Goal: Information Seeking & Learning: Learn about a topic

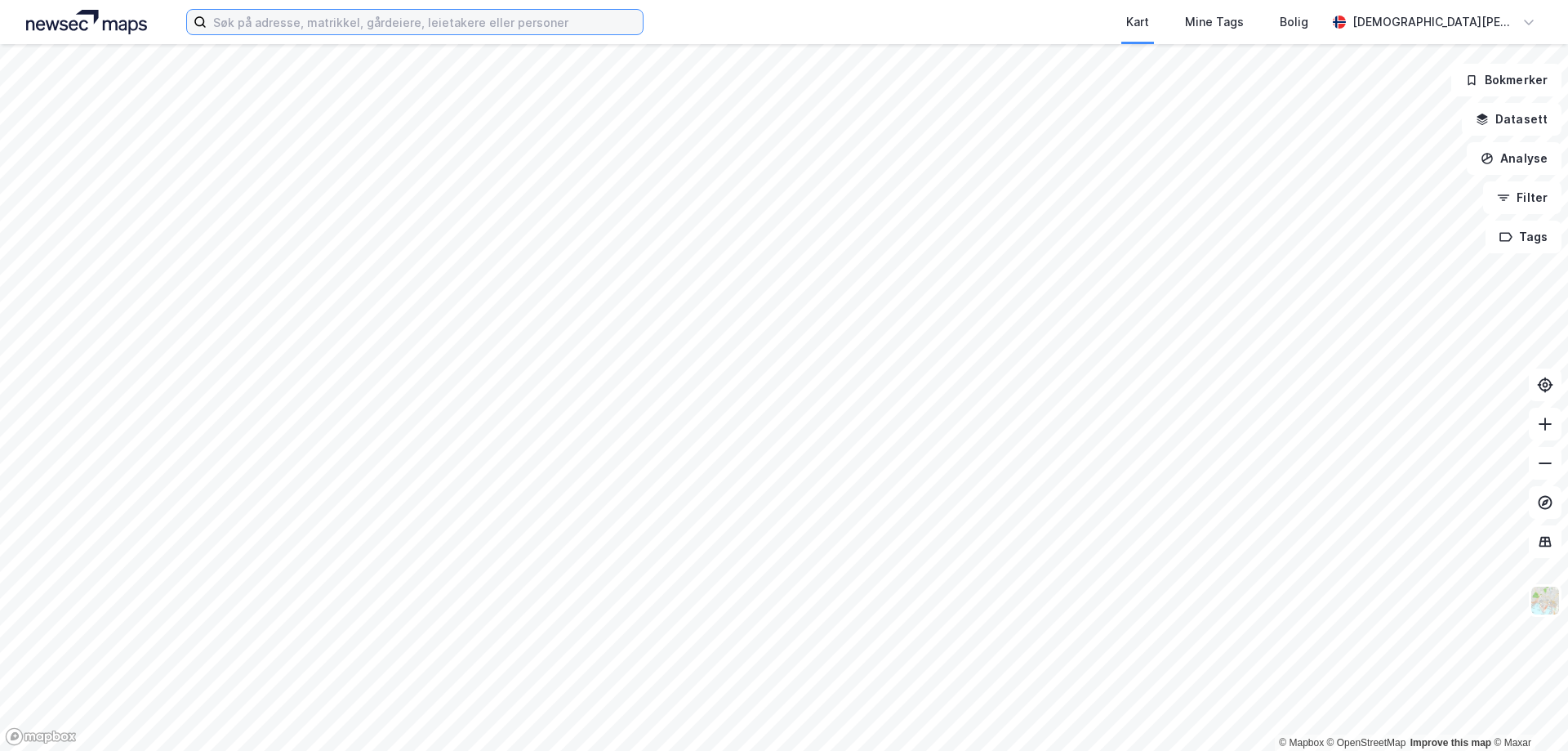
click at [295, 25] on input at bounding box center [424, 22] width 436 height 25
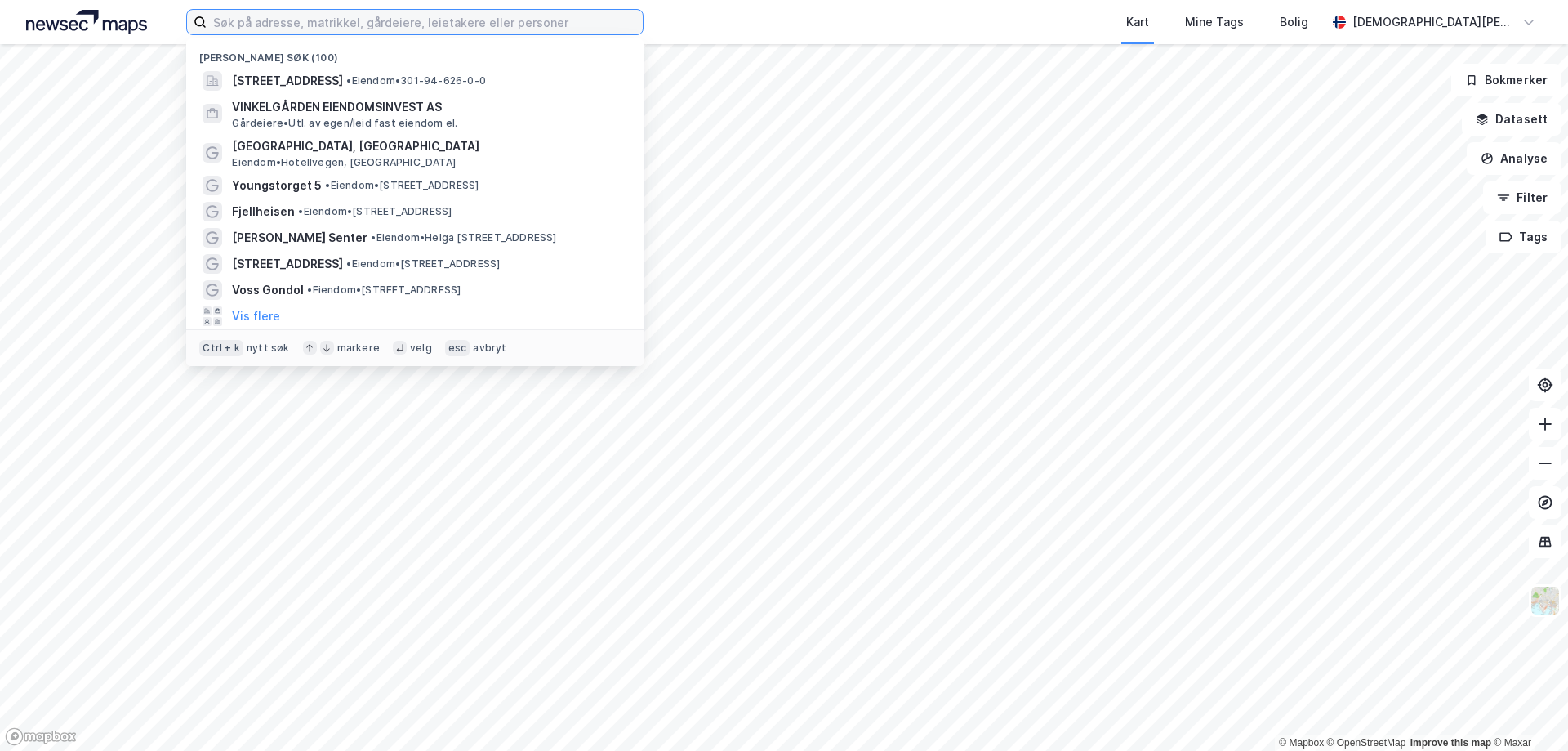
click at [304, 21] on input at bounding box center [424, 22] width 436 height 25
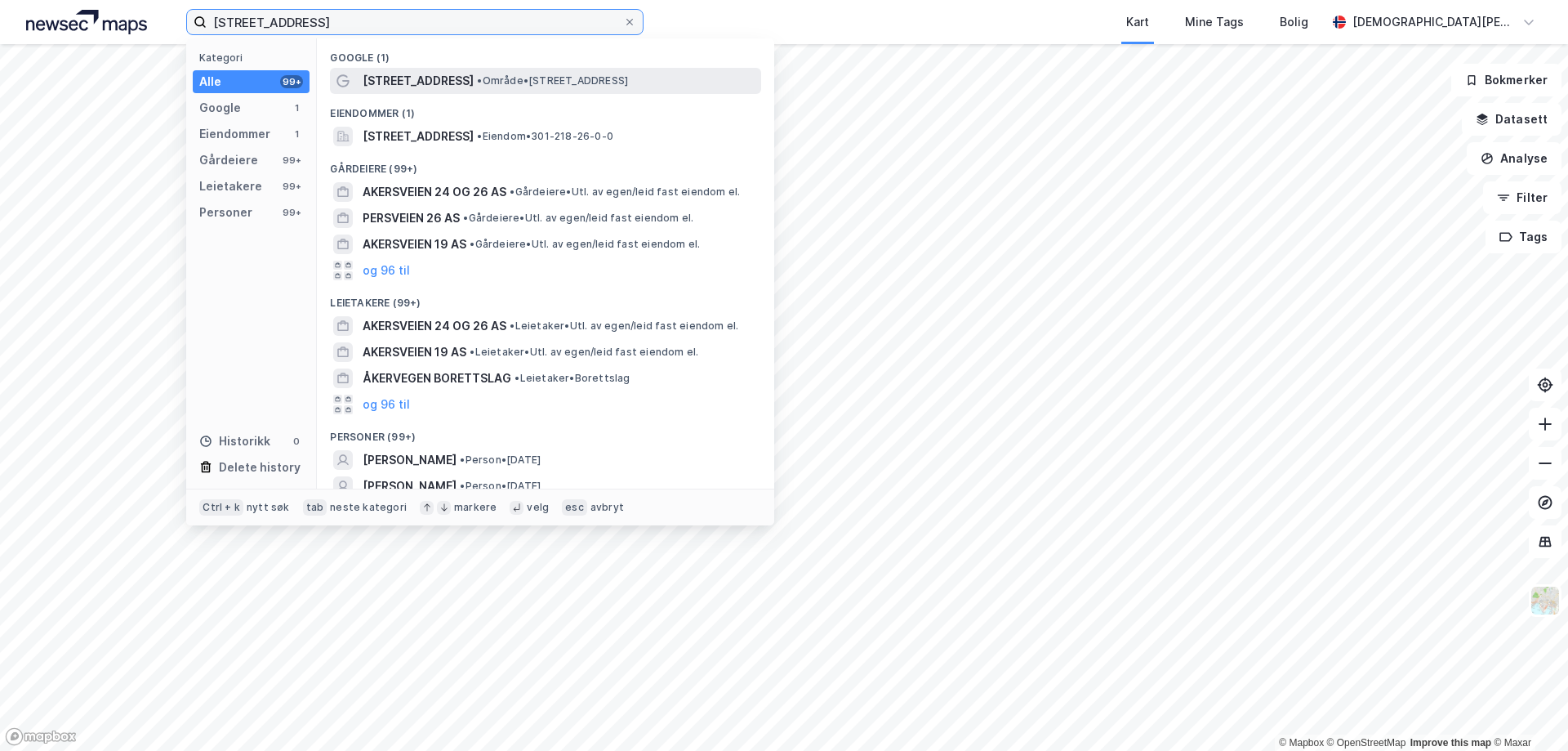
type input "[STREET_ADDRESS]"
click at [492, 90] on div "[STREET_ADDRESS] • Område • [STREET_ADDRESS]" at bounding box center [545, 81] width 431 height 26
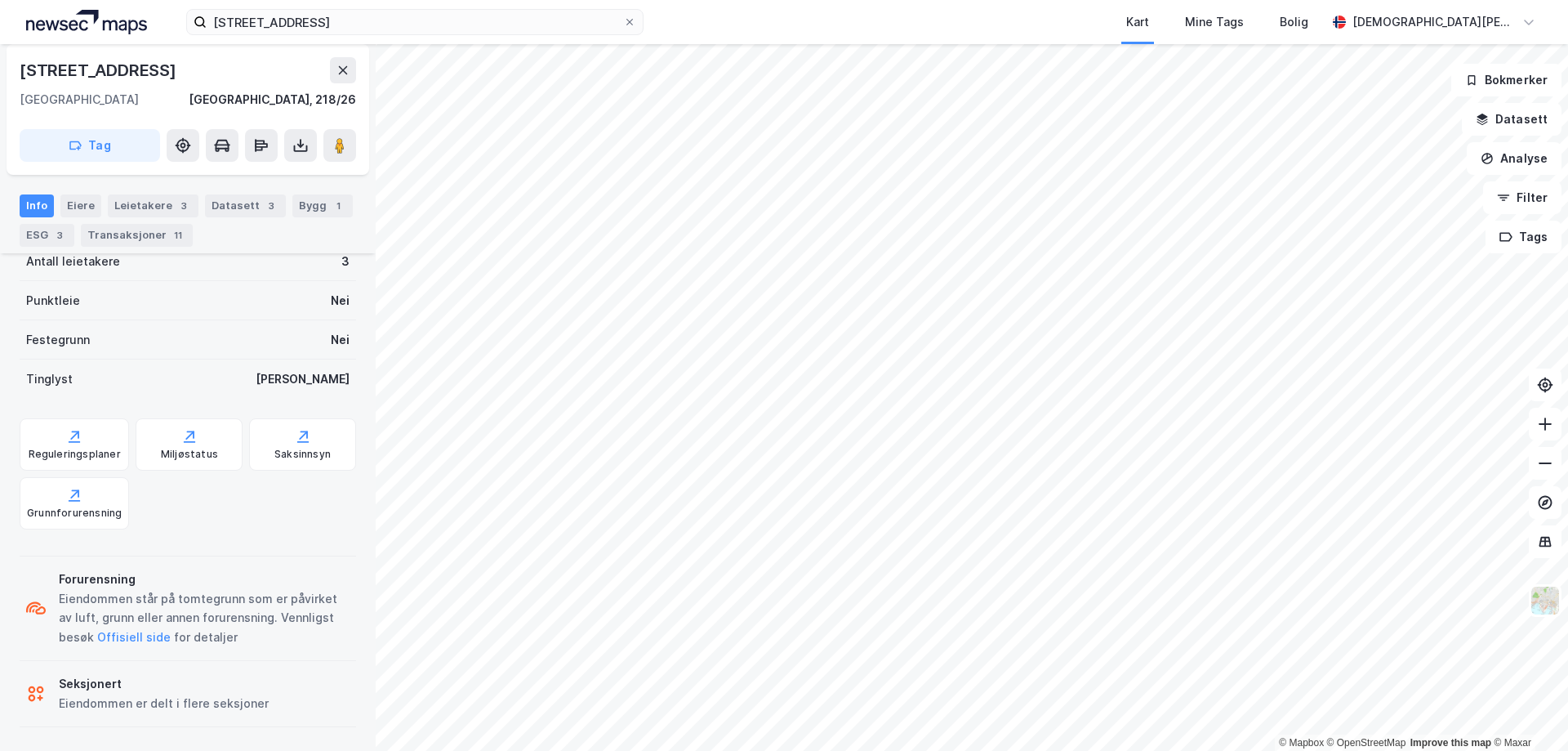
scroll to position [369, 0]
click at [25, 233] on div "ESG 3" at bounding box center [47, 235] width 55 height 23
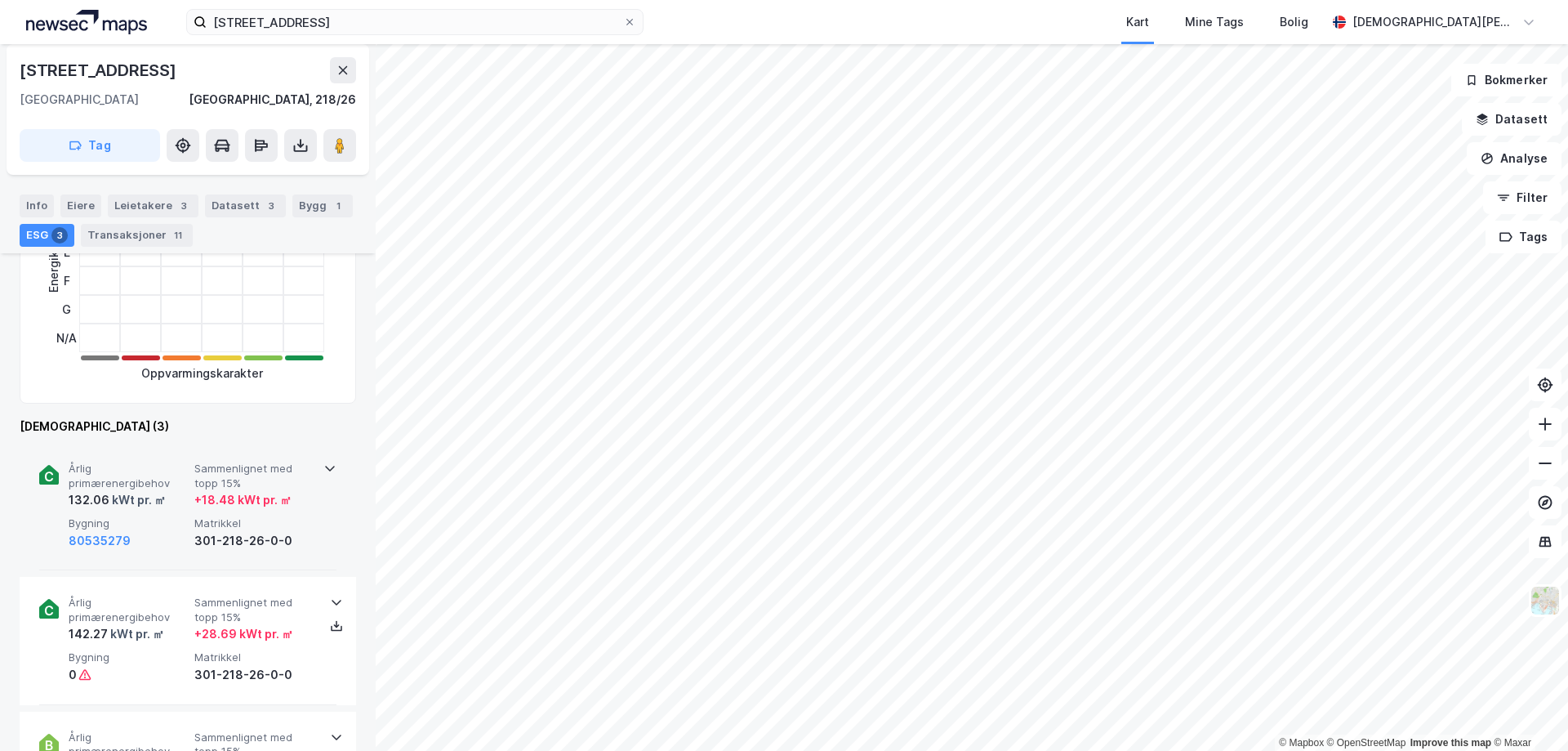
scroll to position [378, 0]
